Goal: Communication & Community: Answer question/provide support

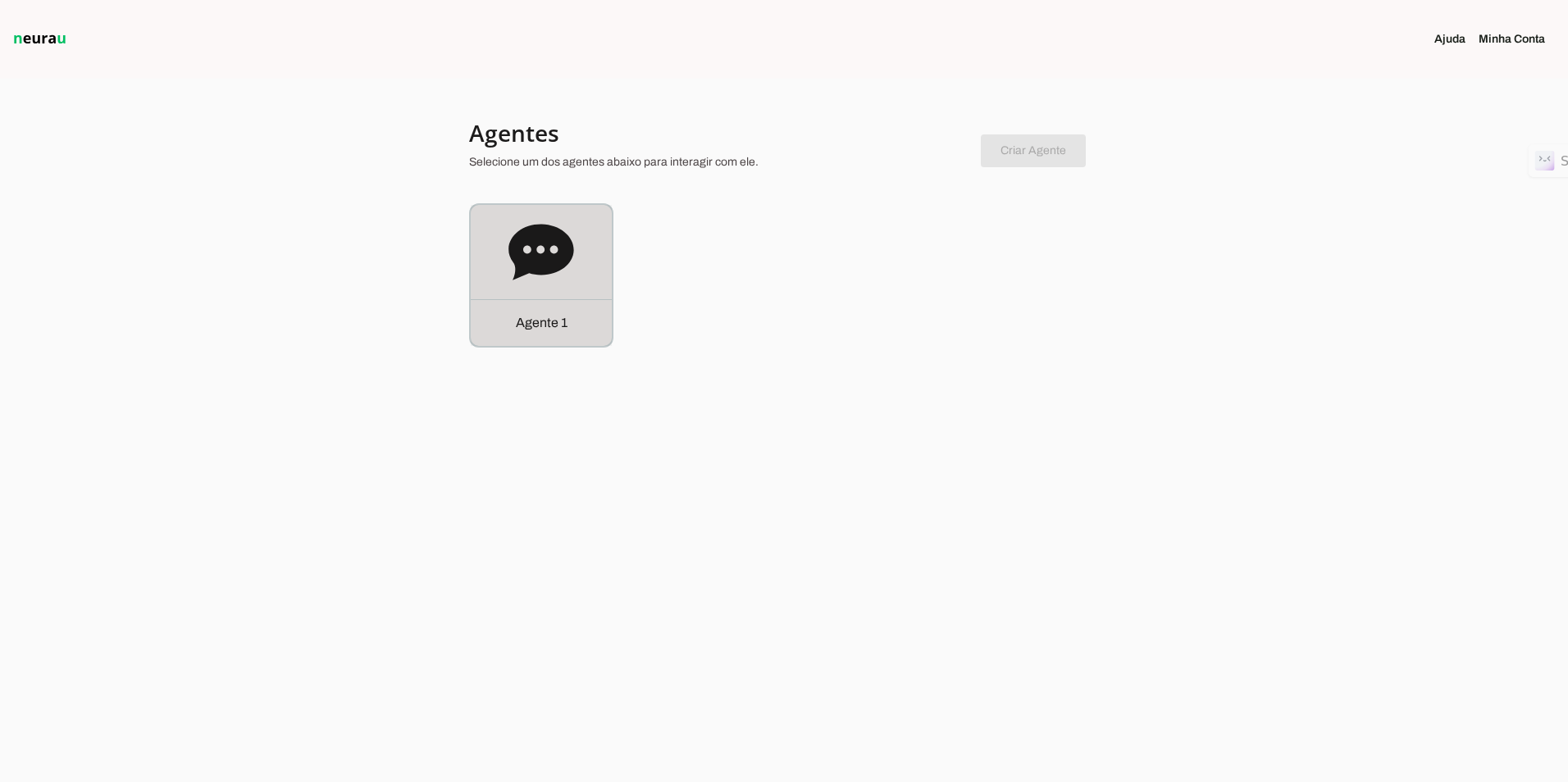
click at [591, 260] on div "Agente 1" at bounding box center [541, 275] width 141 height 141
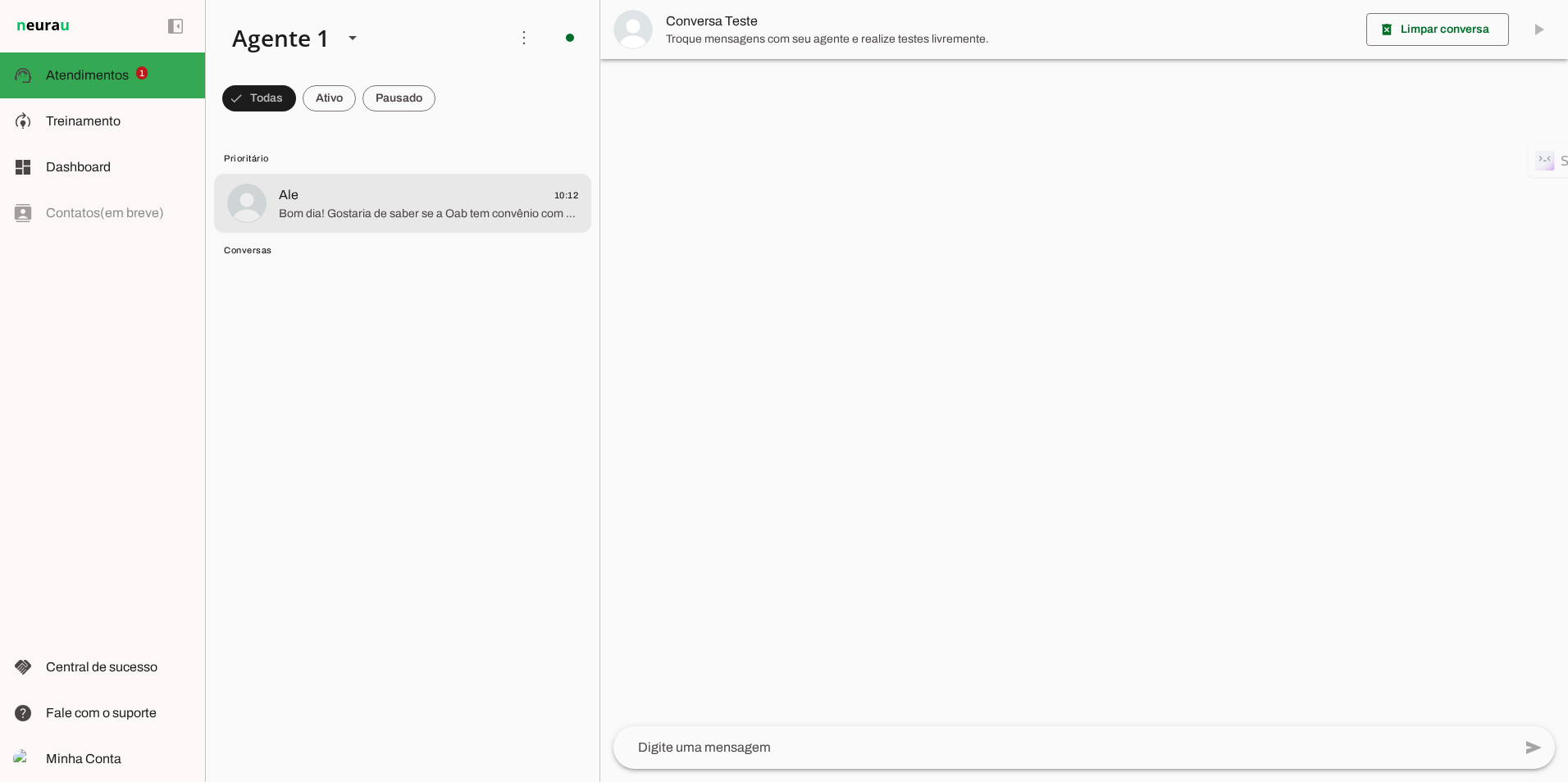
click at [340, 210] on span "Bom dia! Gostaria de saber se a Oab tem convênio com alguma nutricionista! Meu …" at bounding box center [428, 214] width 299 height 16
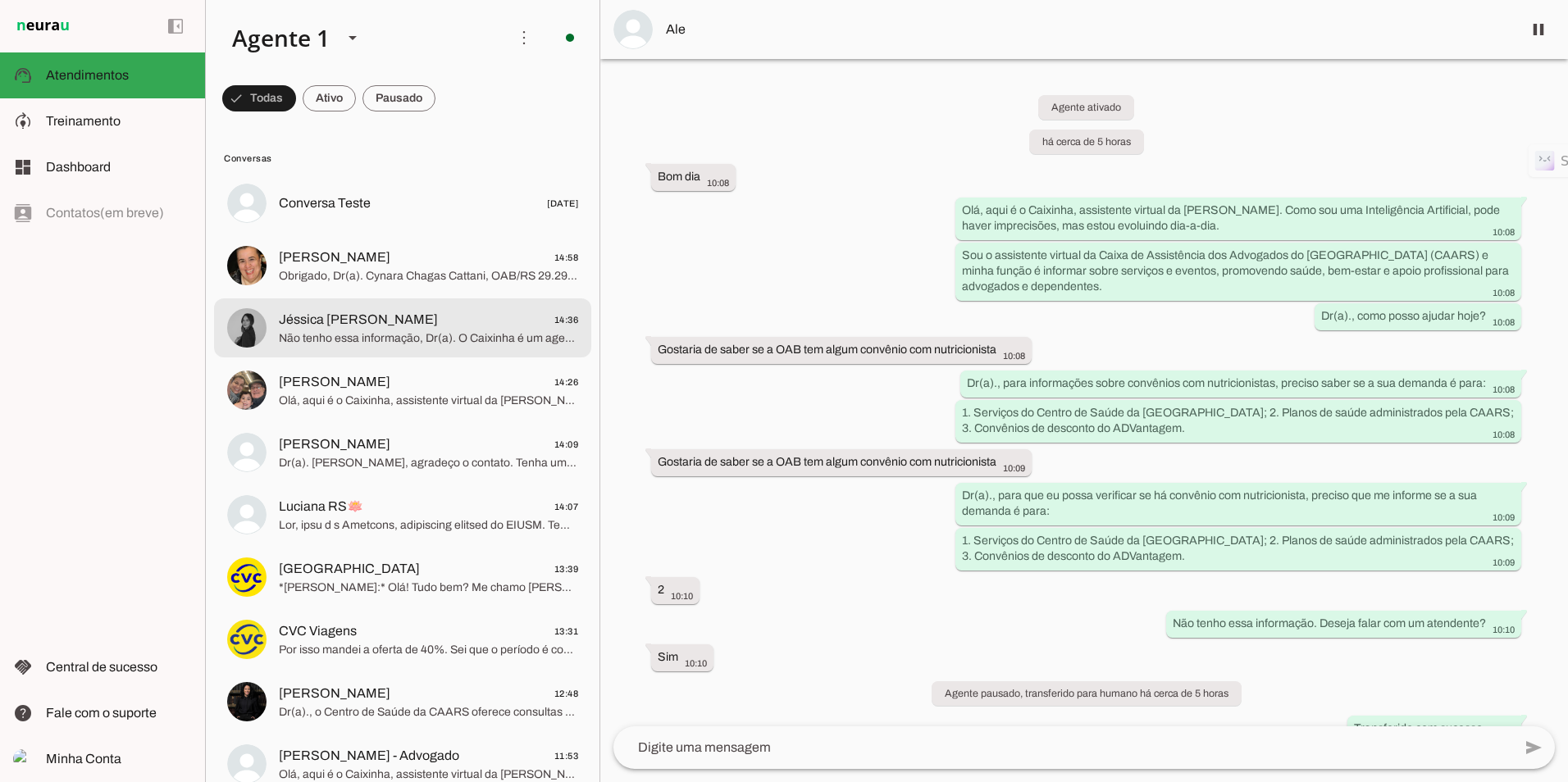
click at [374, 313] on span "Jéssica [PERSON_NAME]" at bounding box center [358, 320] width 159 height 20
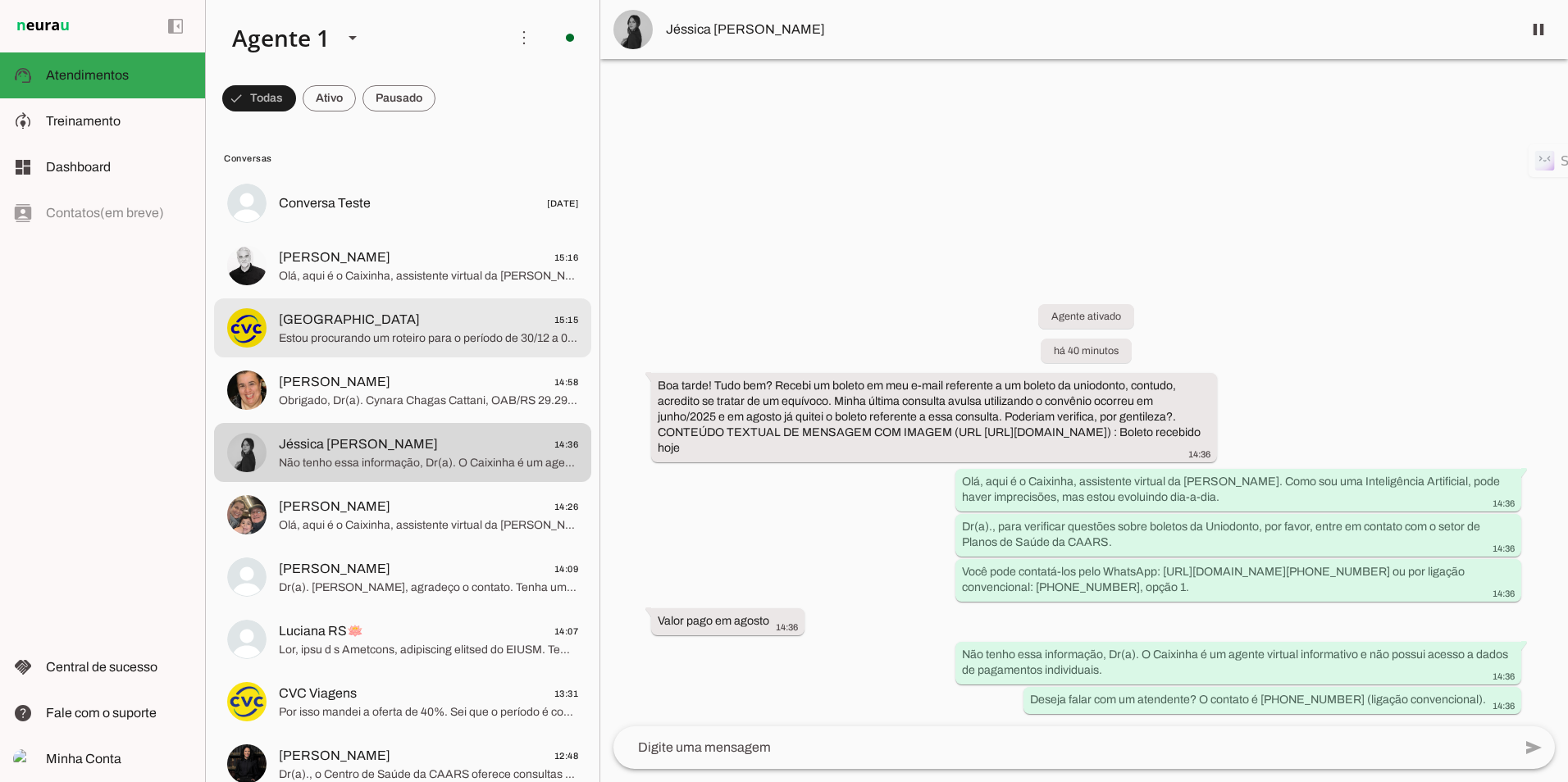
click at [428, 326] on span "[GEOGRAPHIC_DATA] 15:15" at bounding box center [428, 320] width 299 height 21
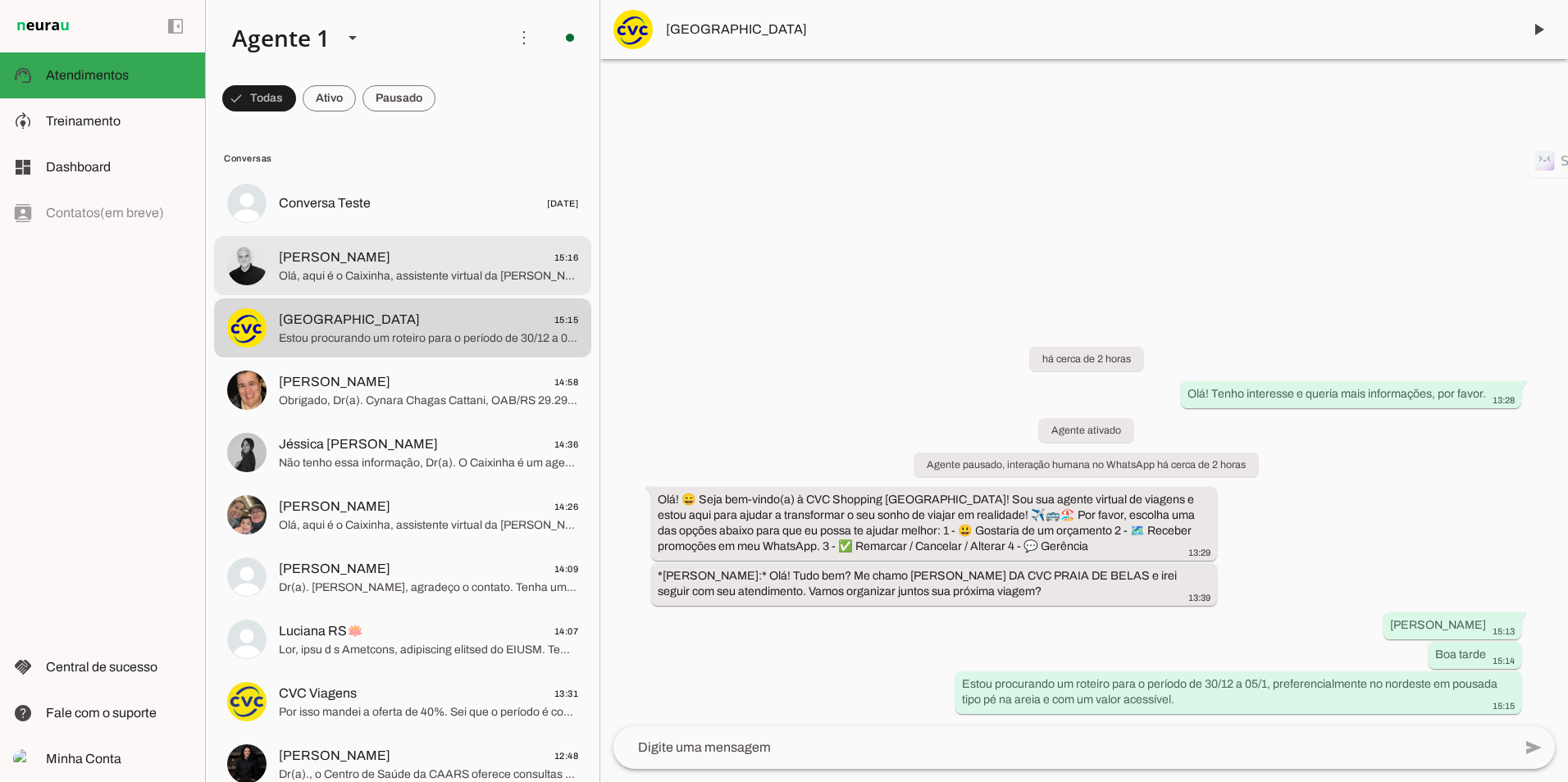
click at [333, 256] on span "[PERSON_NAME]" at bounding box center [335, 257] width 112 height 20
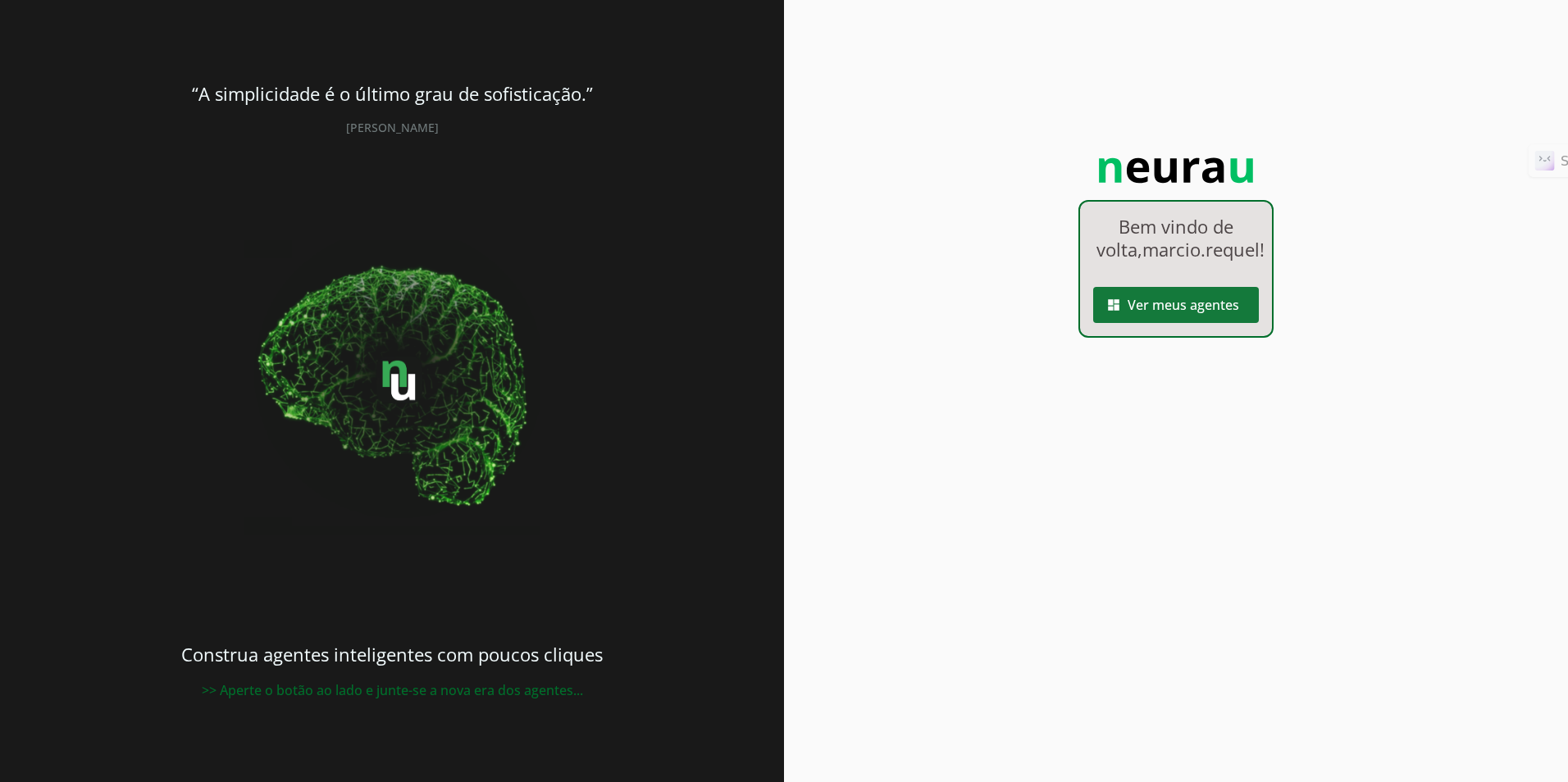
click at [991, 325] on span at bounding box center [1176, 305] width 166 height 39
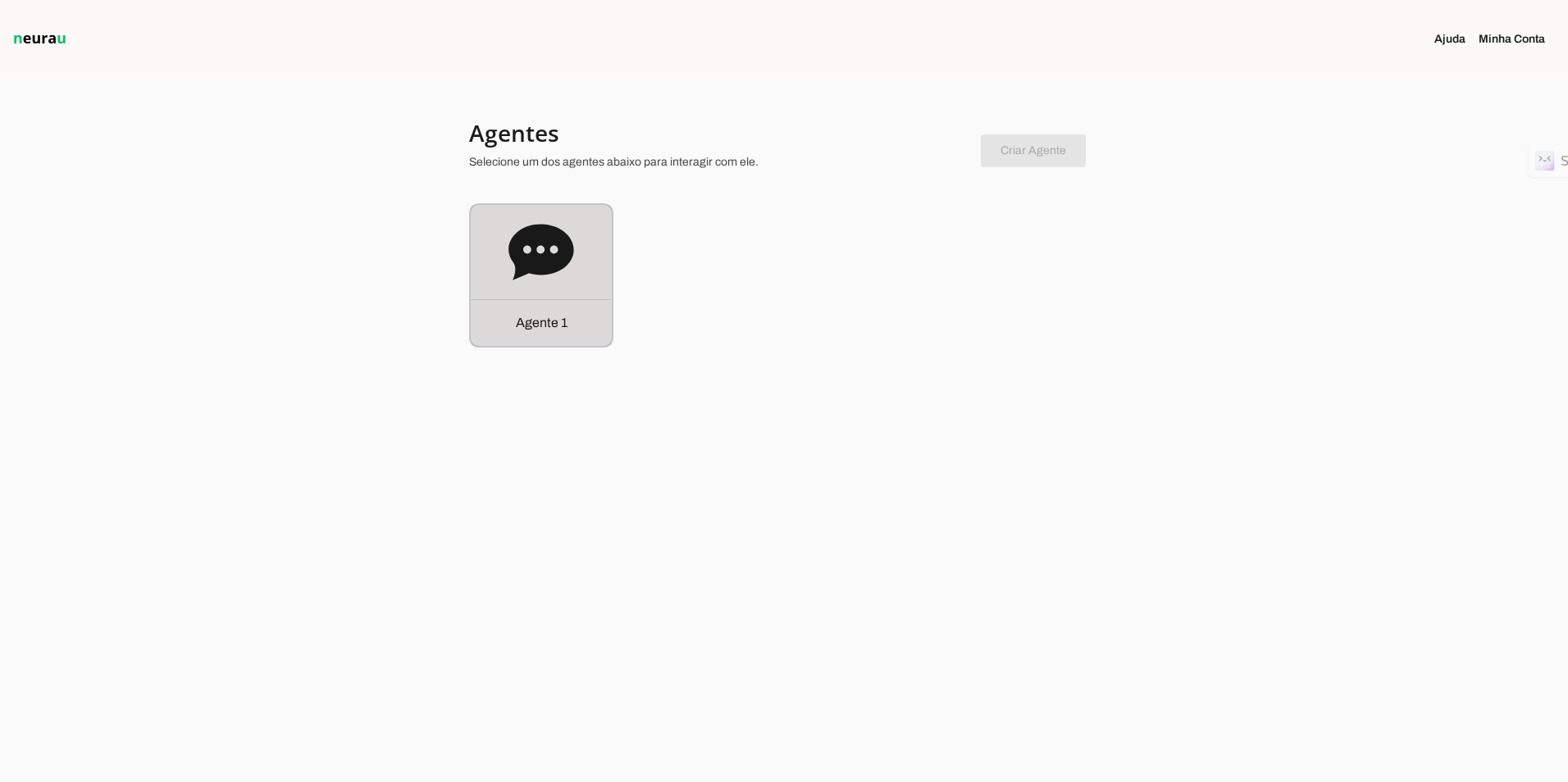
click at [543, 244] on icon at bounding box center [540, 251] width 65 height 55
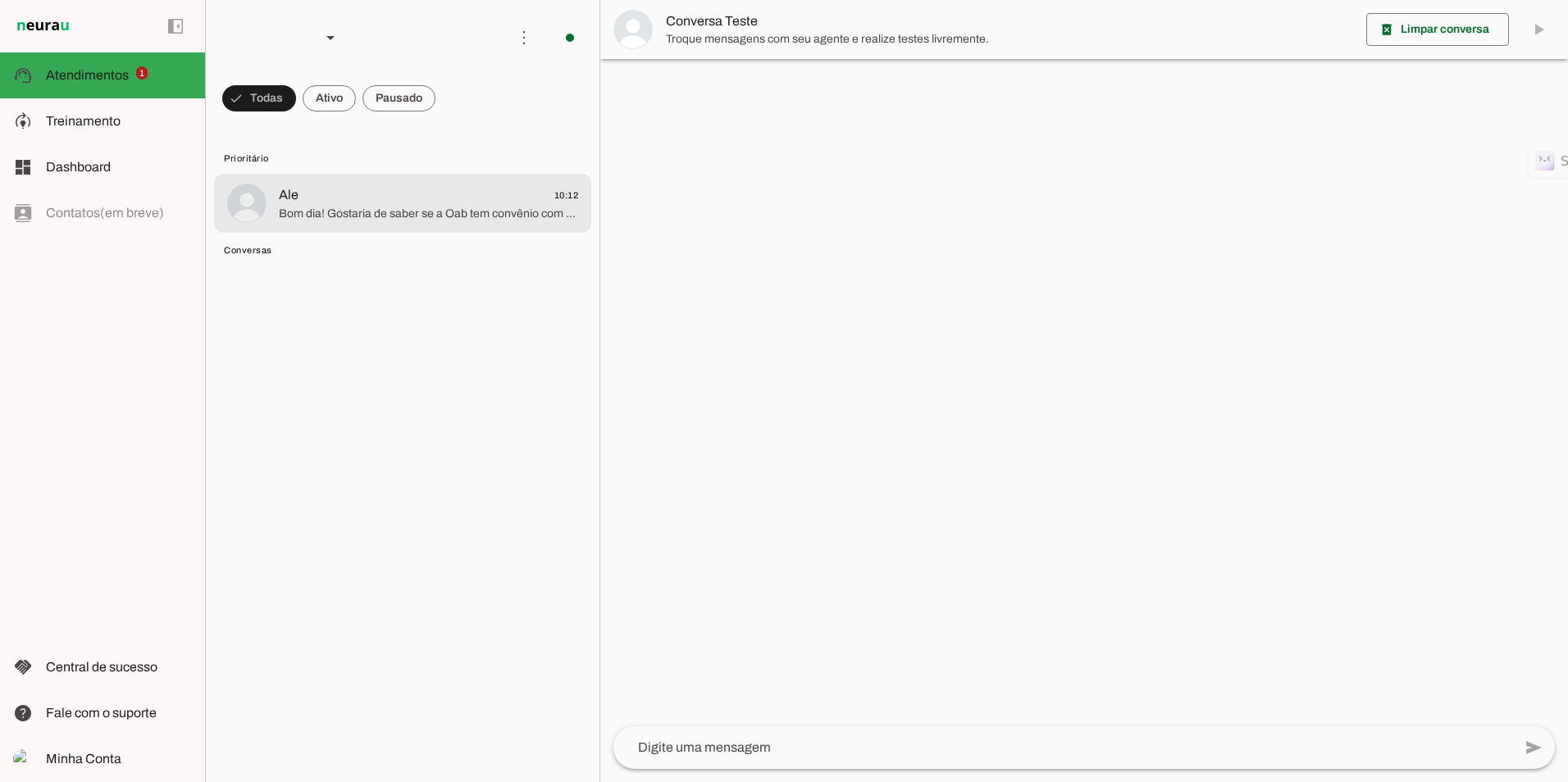
click at [405, 219] on span "Bom dia! Gostaria de saber se a Oab tem convênio com alguma nutricionista! Meu …" at bounding box center [428, 214] width 299 height 16
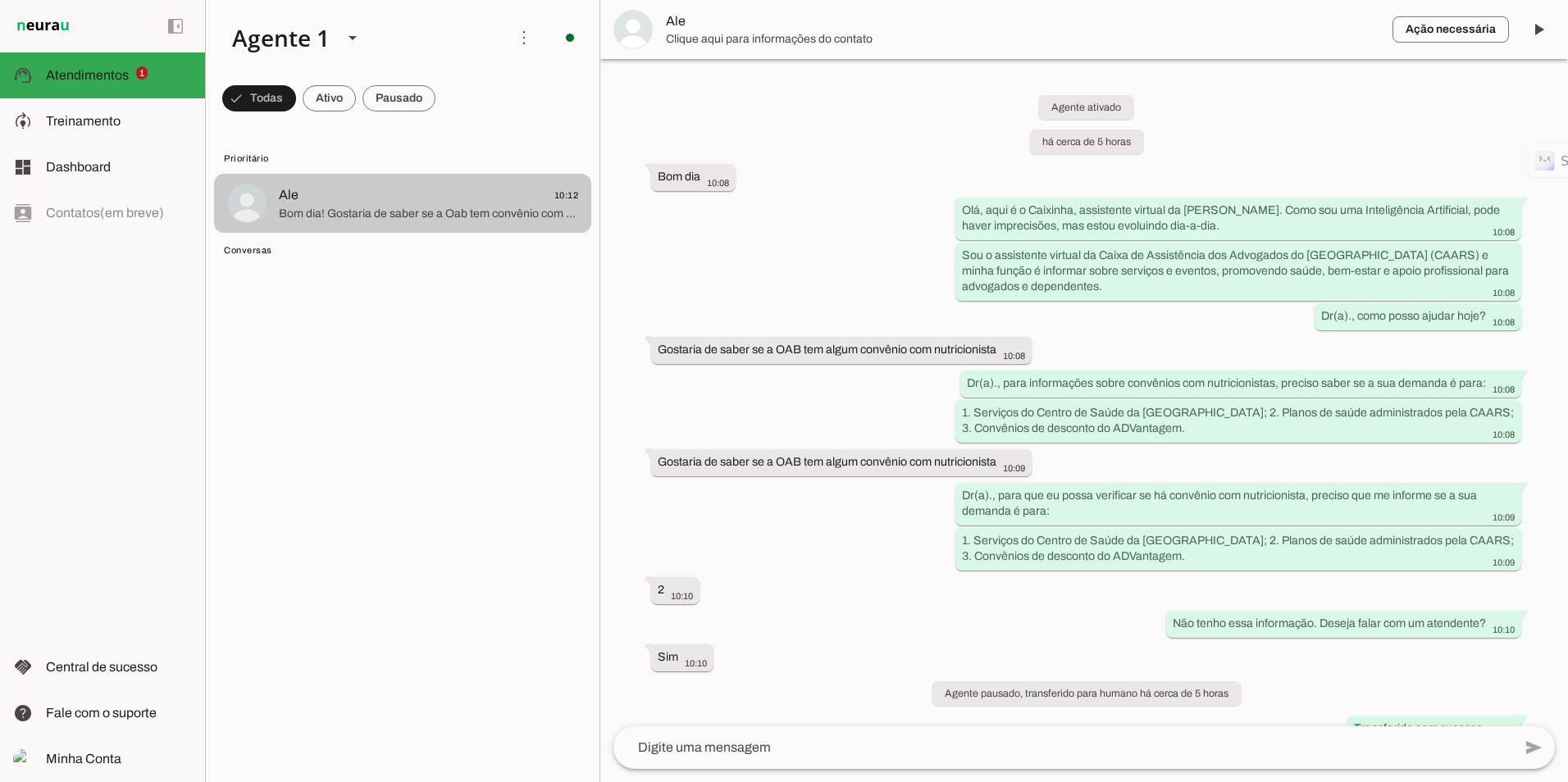
scroll to position [94, 0]
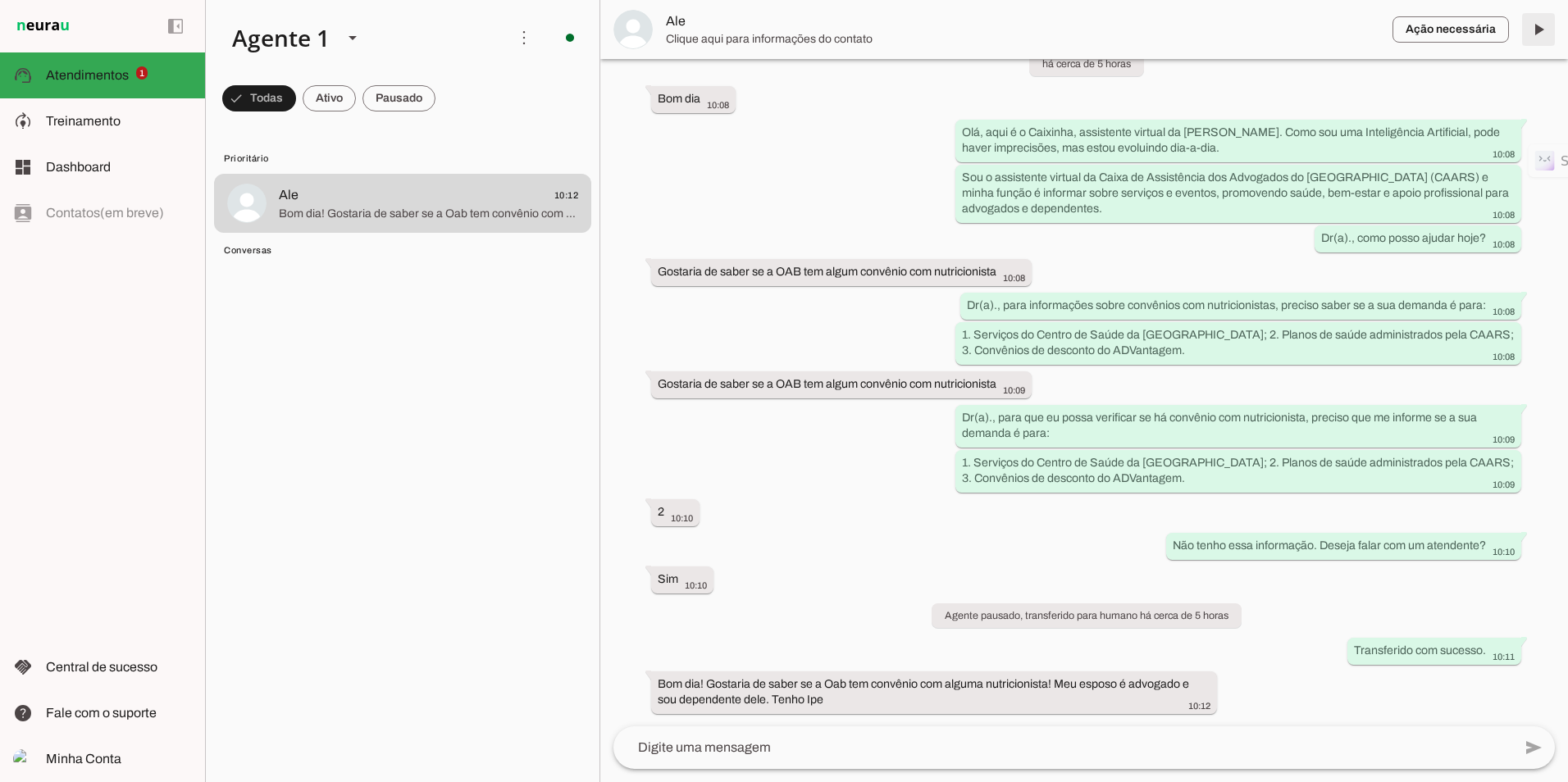
click at [991, 32] on span at bounding box center [1538, 29] width 39 height 39
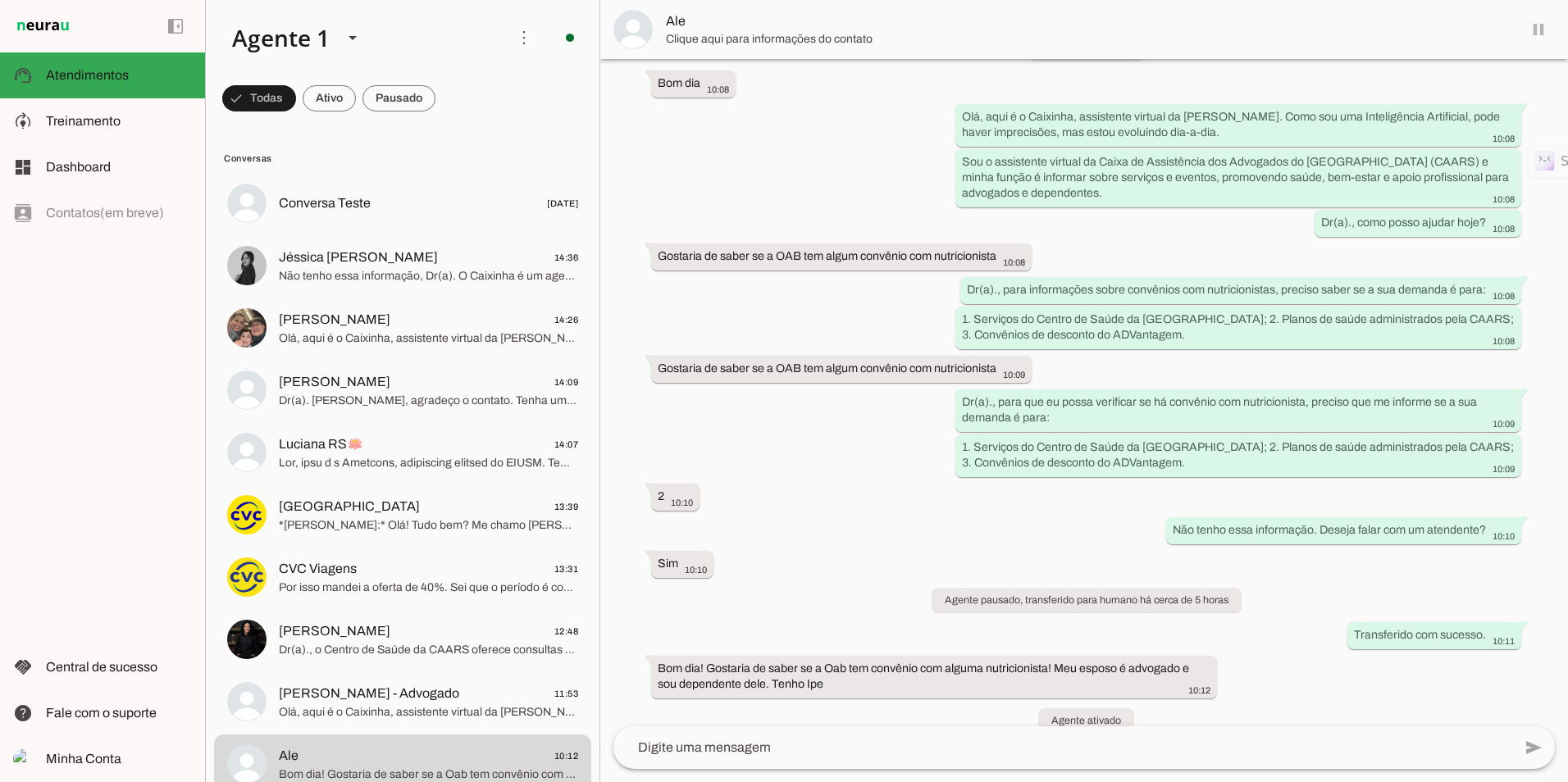
scroll to position [132, 0]
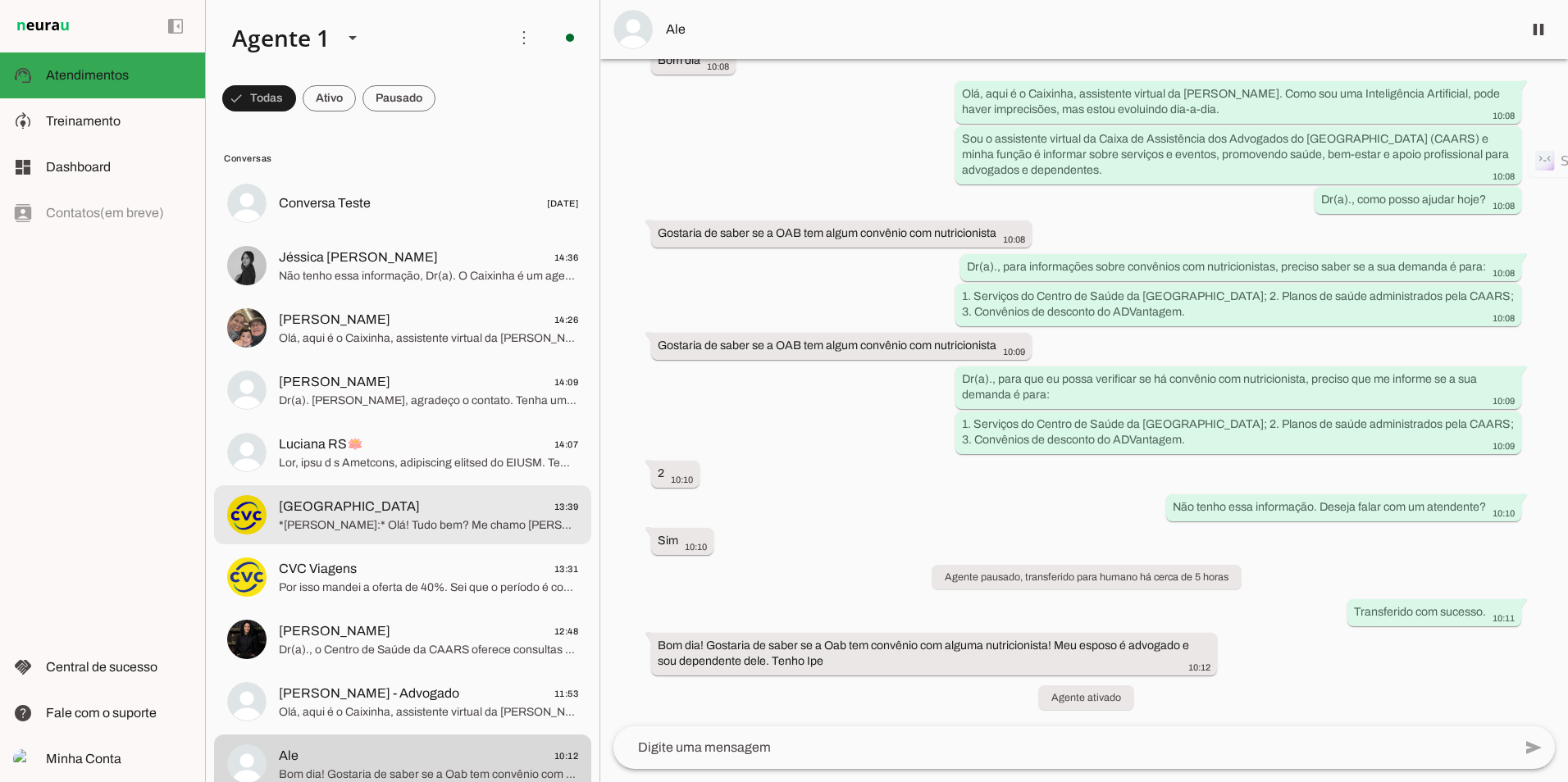
click at [437, 521] on span "*[PERSON_NAME]:* Olá! Tudo bem? Me chamo [PERSON_NAME] DA CVC PRAIA DE BELAS e …" at bounding box center [428, 526] width 299 height 16
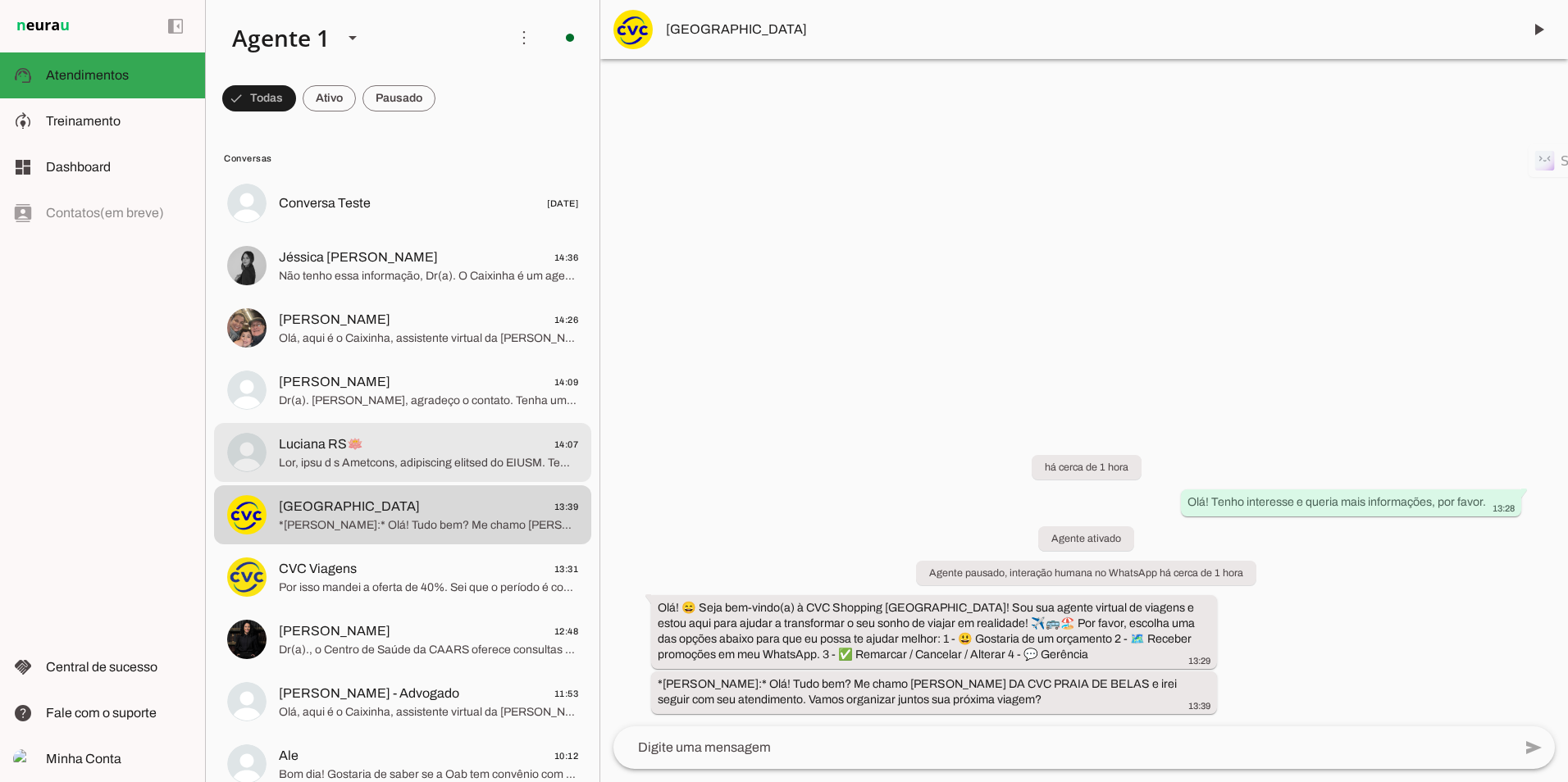
click at [330, 463] on span at bounding box center [428, 463] width 299 height 16
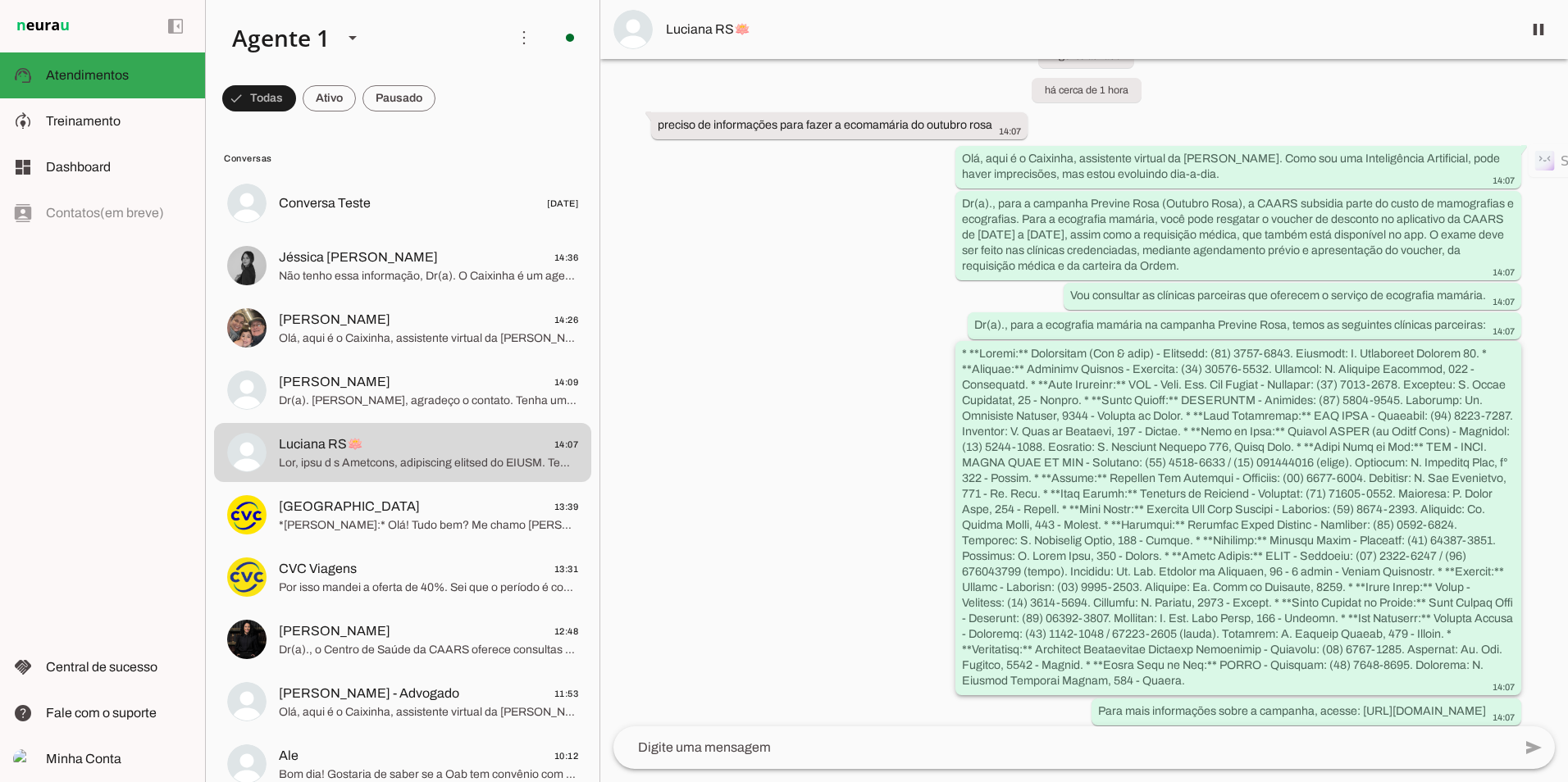
scroll to position [79, 0]
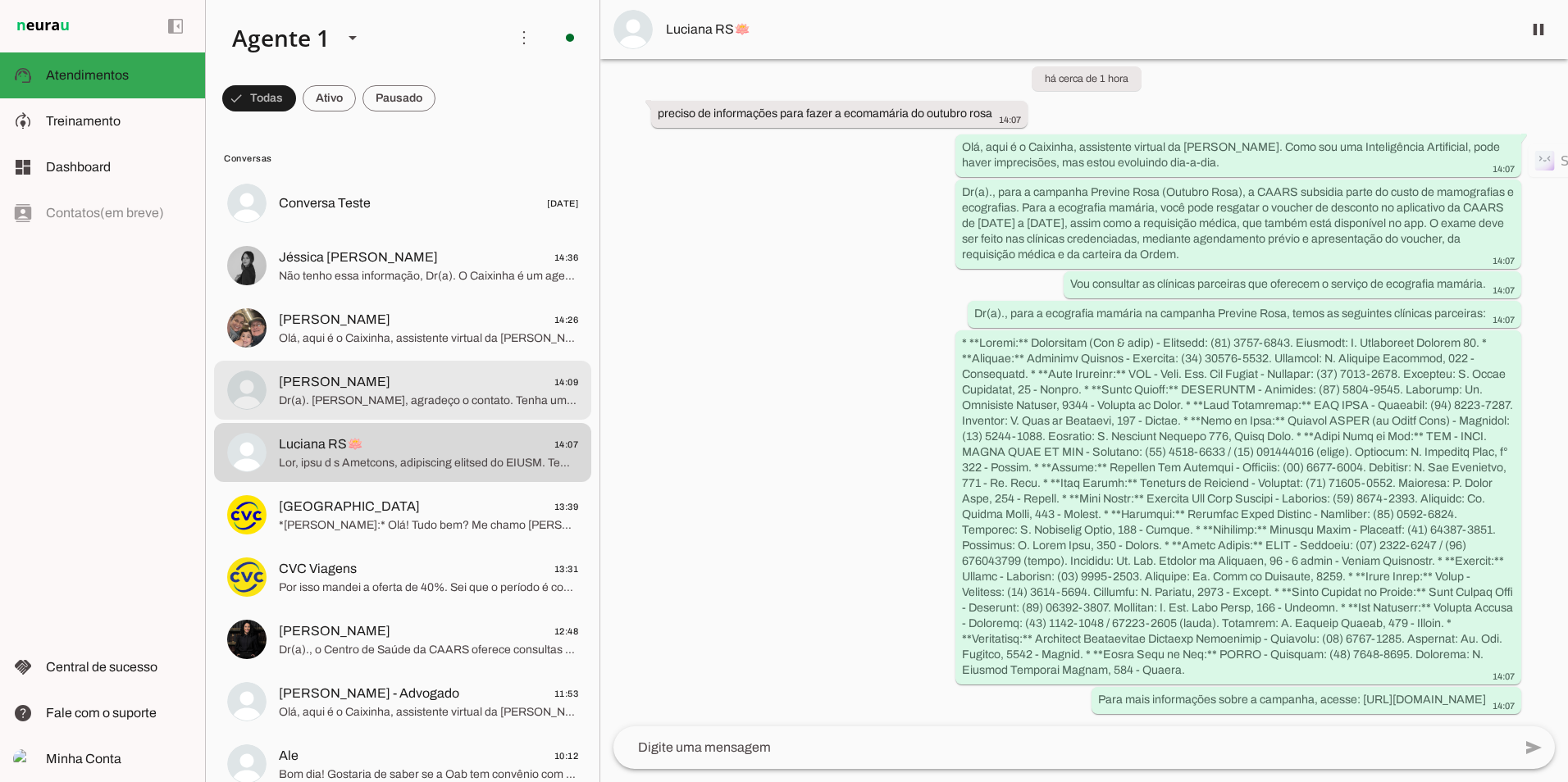
click at [311, 372] on span "Jefferson Gonçalves 14:09" at bounding box center [428, 382] width 299 height 21
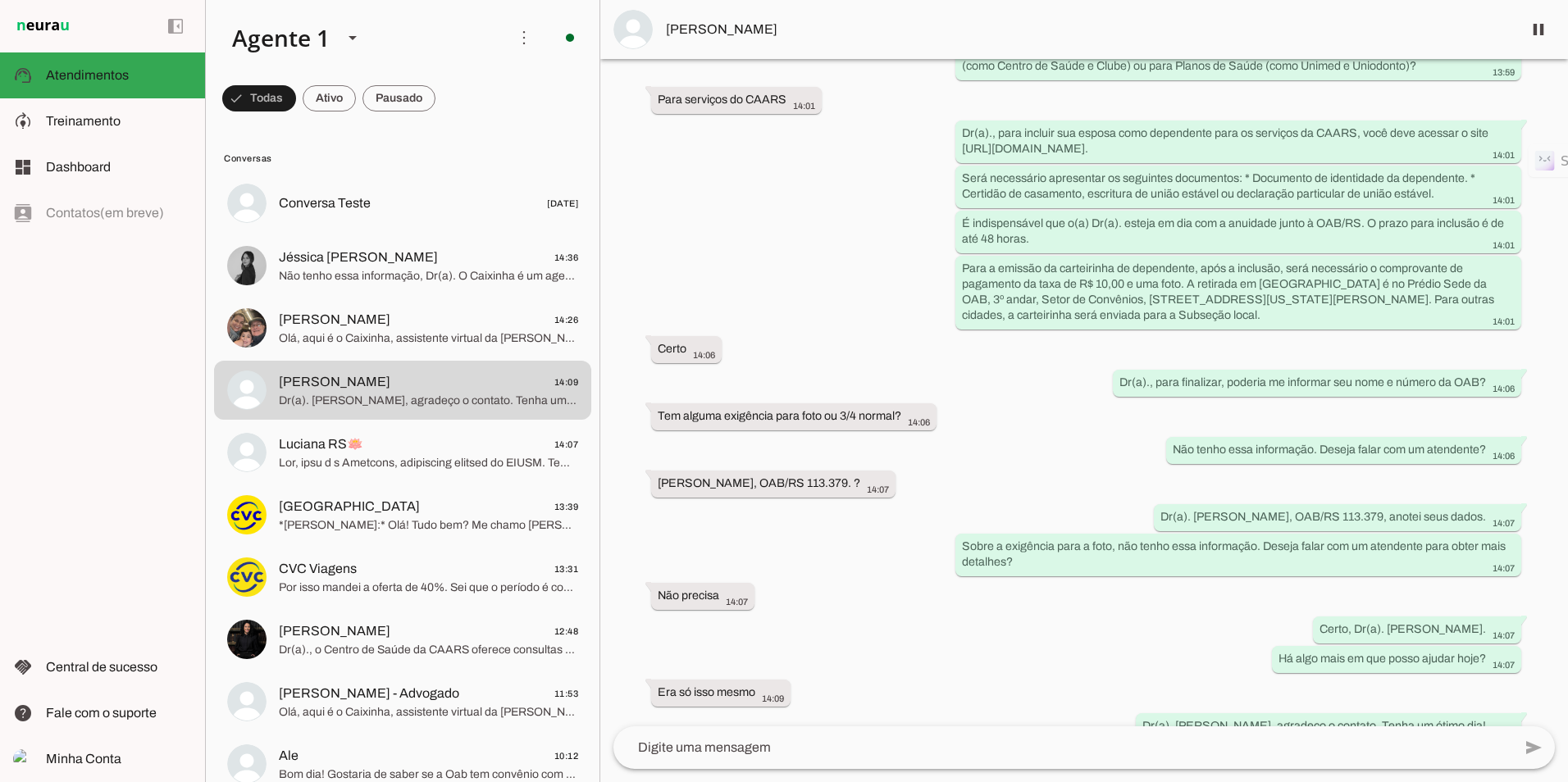
scroll to position [847, 0]
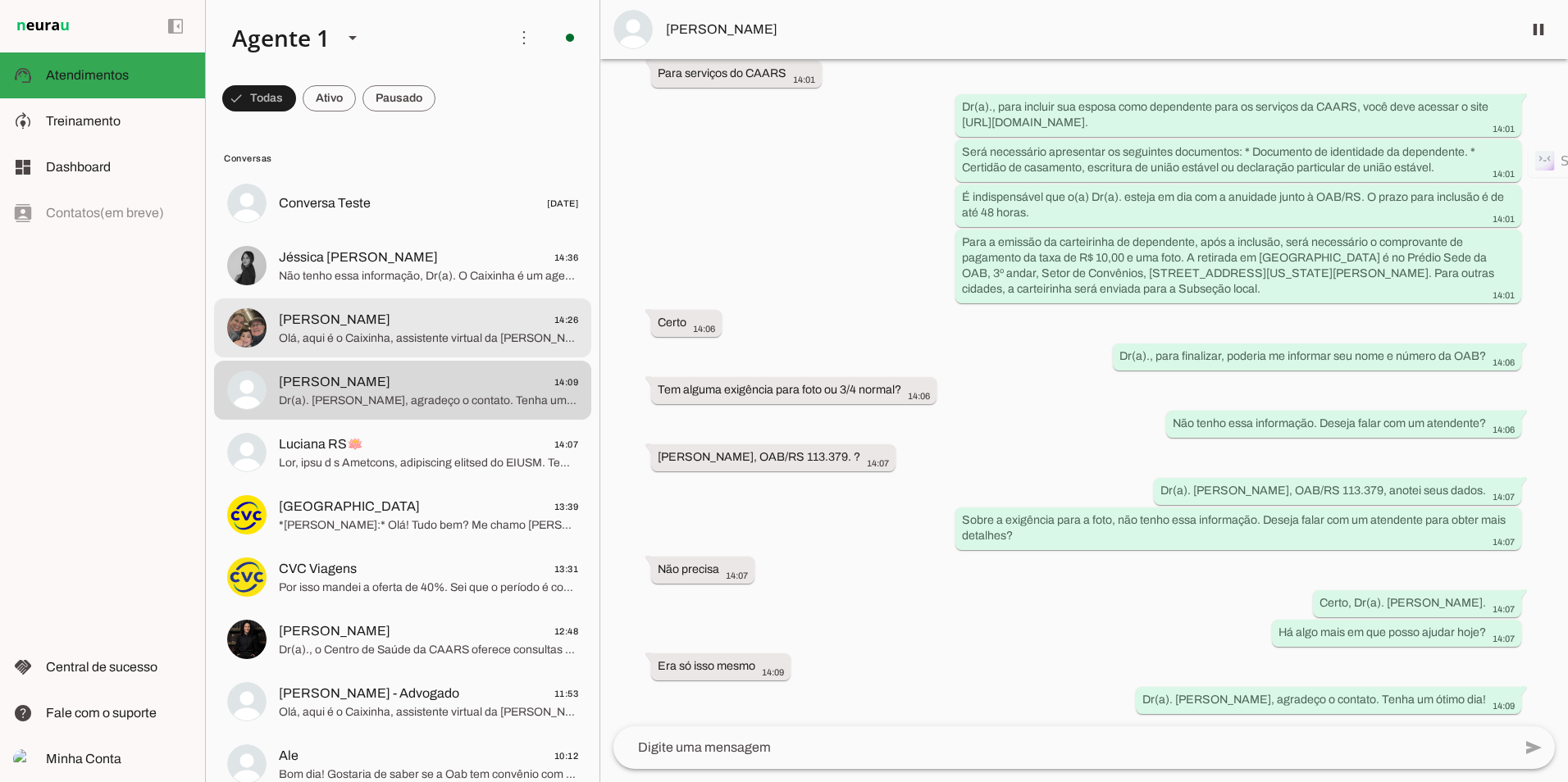
click at [268, 315] on md-item "Nilo Amaral Júnior 14:26 Olá, aqui é o Caixinha, assistente virtual da CAARS. C…" at bounding box center [402, 327] width 377 height 59
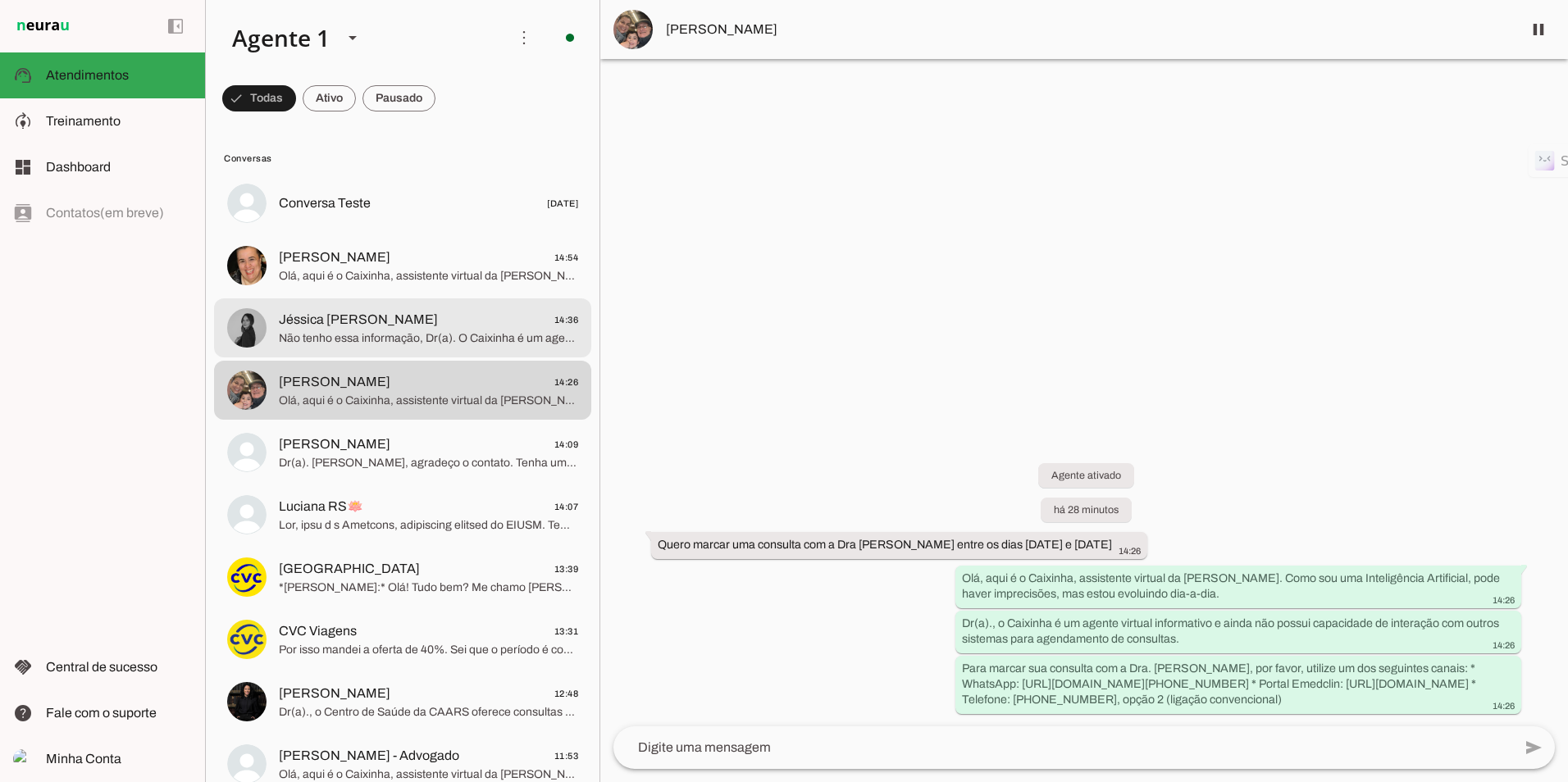
click at [315, 323] on span "Jéssica [PERSON_NAME]" at bounding box center [358, 320] width 159 height 20
